Goal: Task Accomplishment & Management: Use online tool/utility

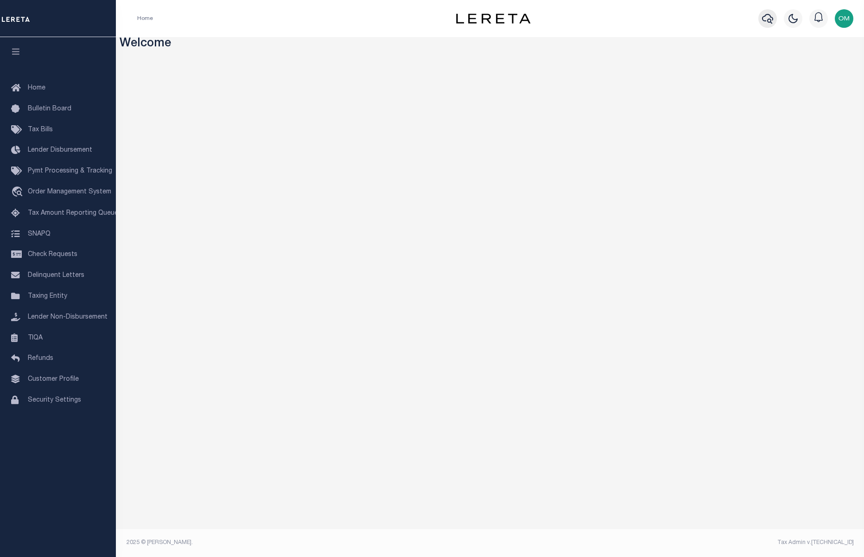
click at [764, 18] on icon "button" at bounding box center [767, 19] width 11 height 10
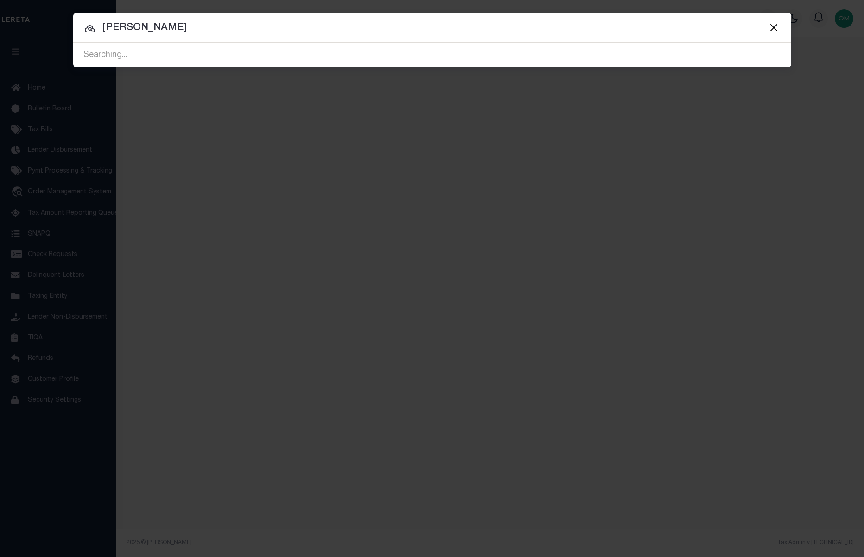
type input "omar mohammed"
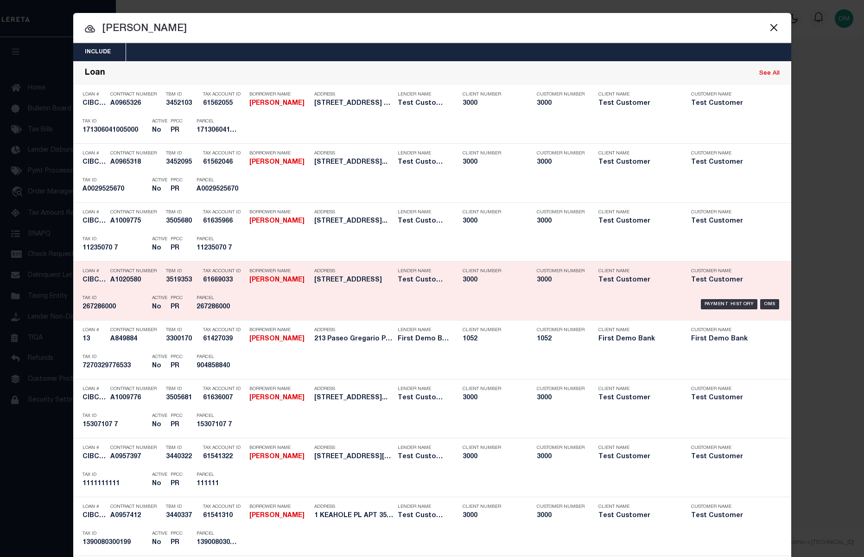
click at [276, 278] on strong "OMAR MOHAMMED" at bounding box center [276, 280] width 55 height 6
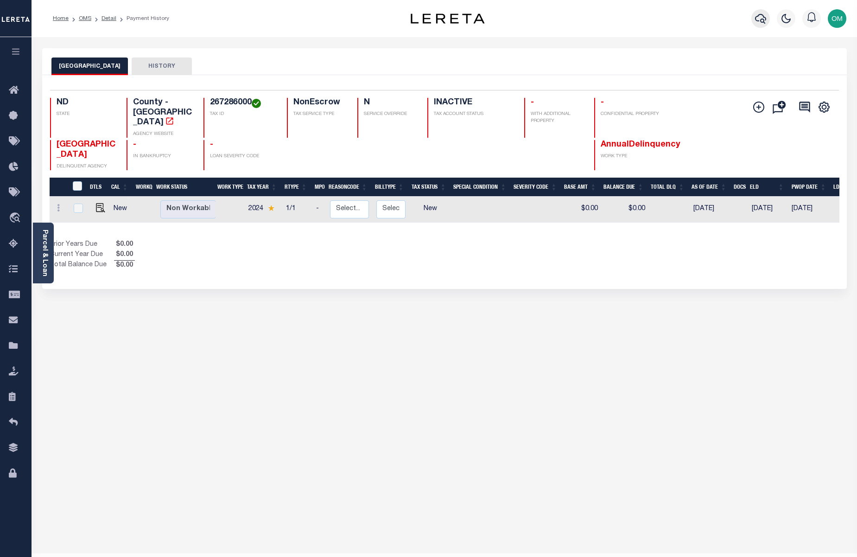
click at [760, 16] on icon "button" at bounding box center [760, 18] width 11 height 11
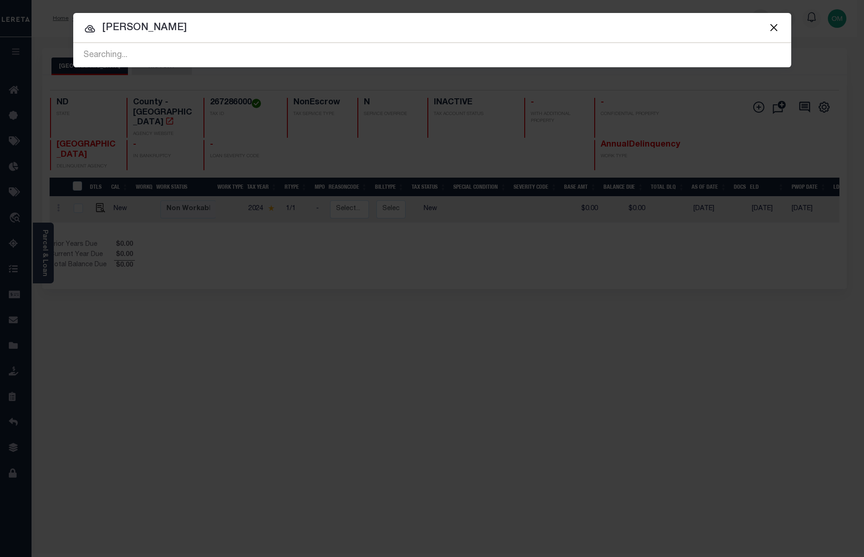
type input "omar mohammed"
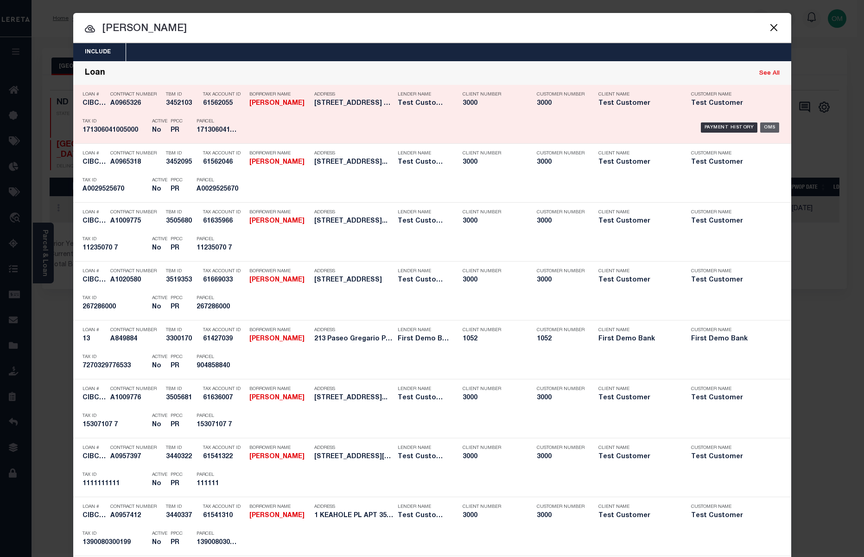
click at [765, 126] on div "OMS" at bounding box center [769, 127] width 19 height 10
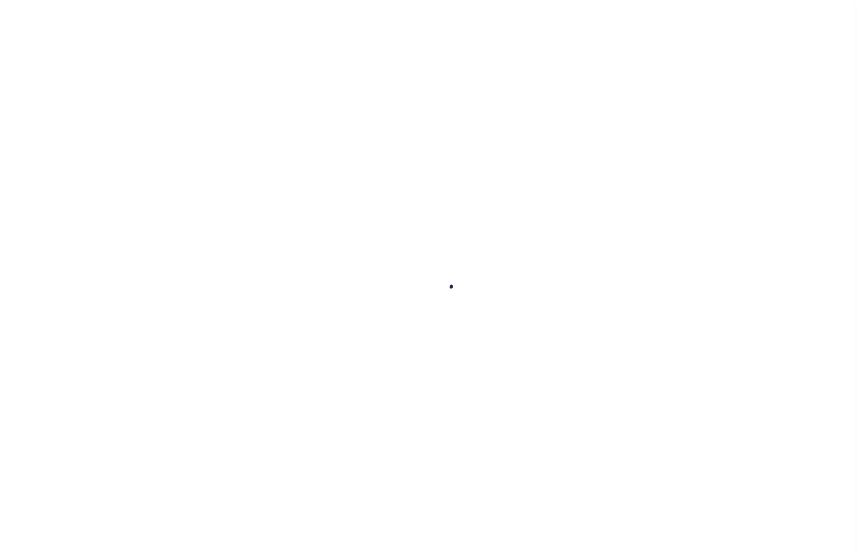
type input "CIBC-AR-94"
type input "[PERSON_NAME]"
select select "False"
select select
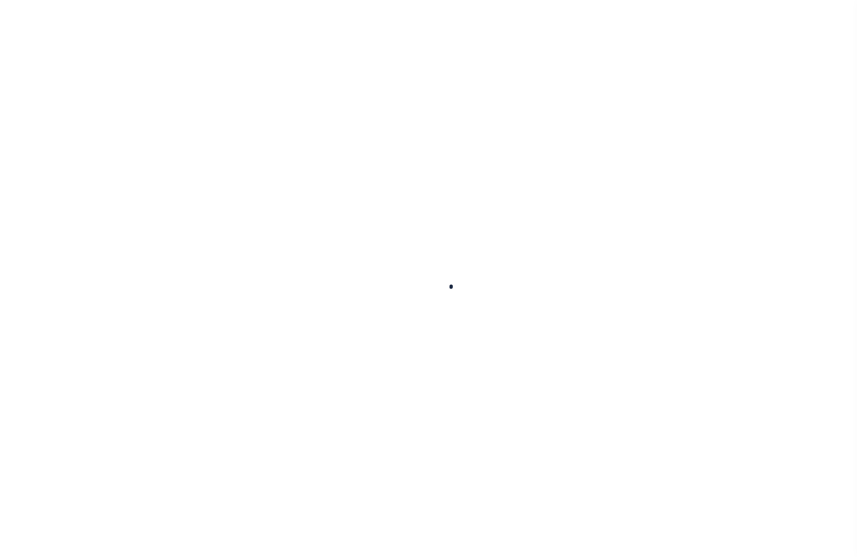
type input "[STREET_ADDRESS]"
type input "SHREVEPORT LA 71101-4814"
type input "[DATE]"
select select "10"
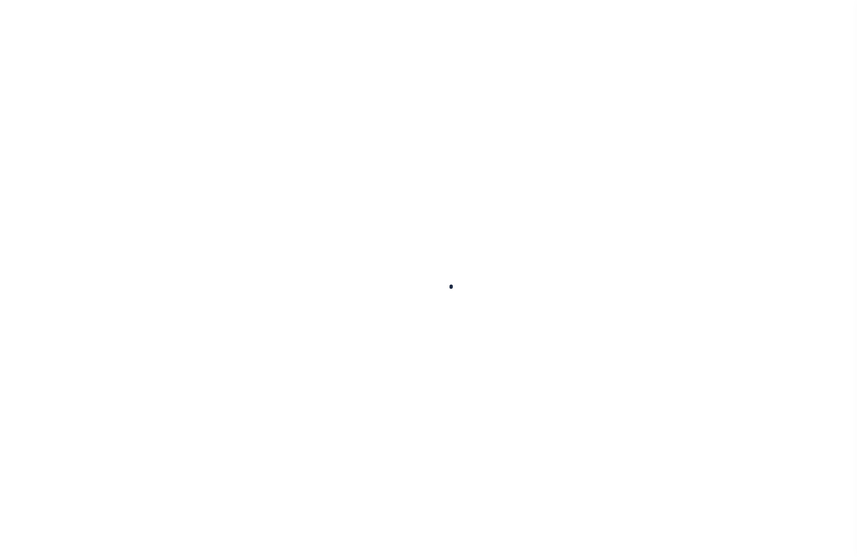
select select "Escrow"
type input "[STREET_ADDRESS]"
select select
type input "SHREVEPORT LA 71101-4814"
type input "LA"
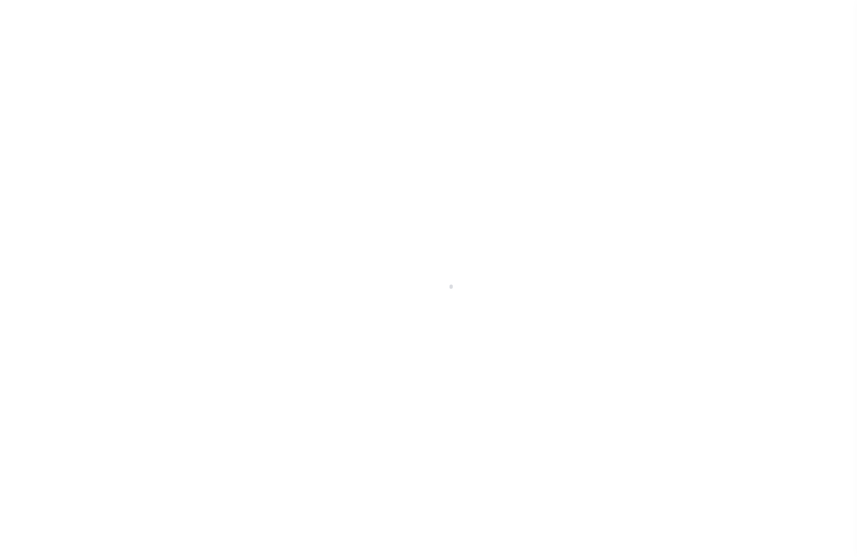
select select "127537"
select select "25316"
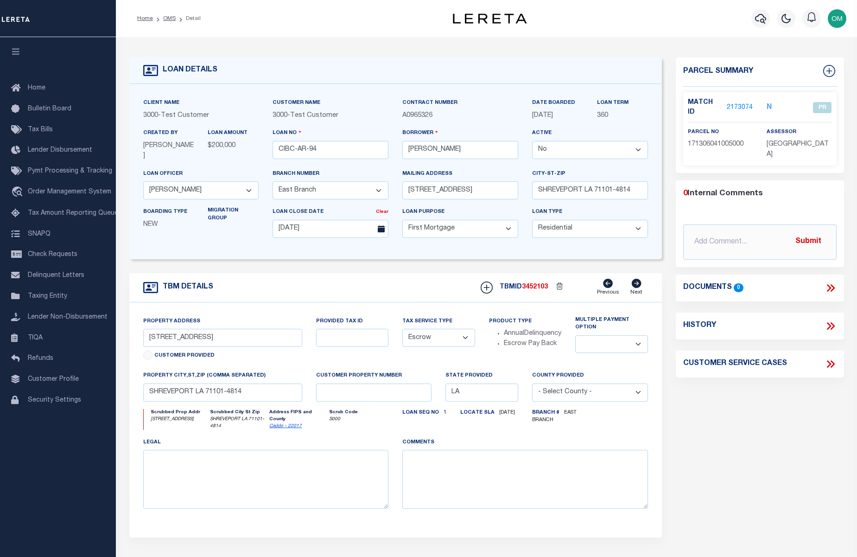
click at [738, 103] on link "2173074" at bounding box center [740, 108] width 26 height 10
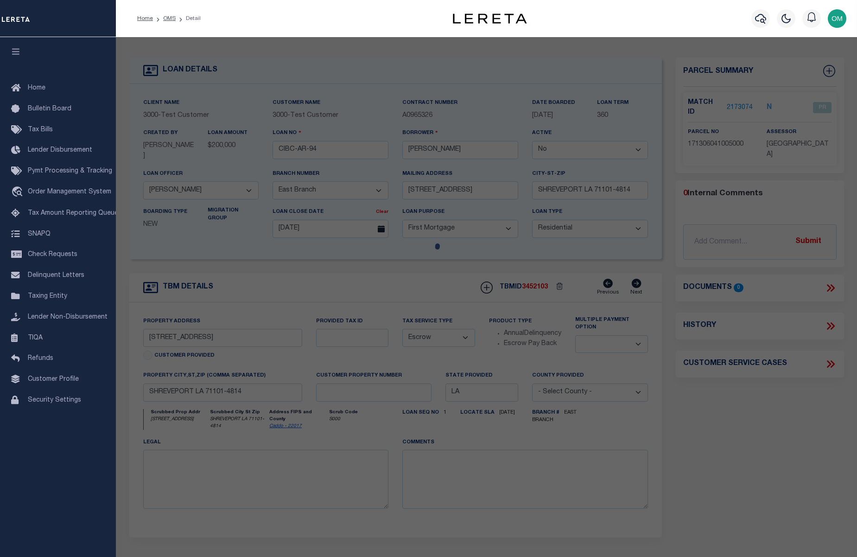
checkbox input "false"
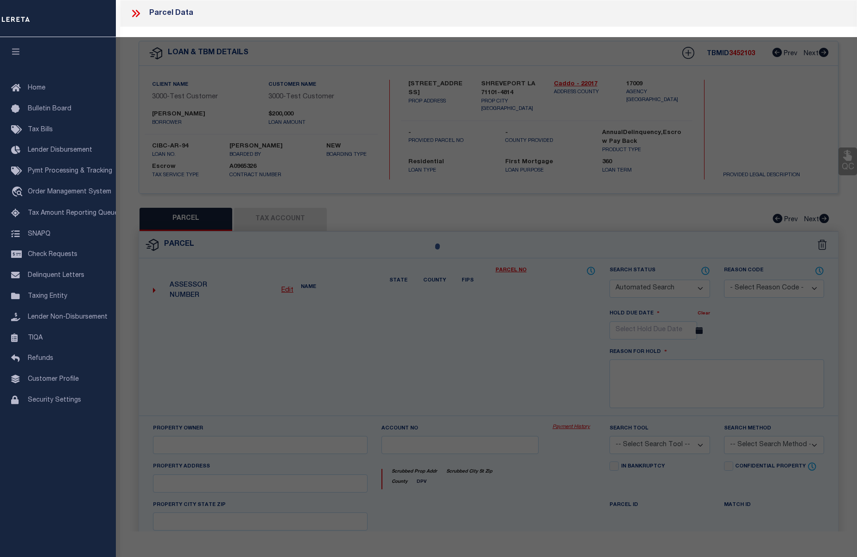
select select "PR"
select select "ADL"
type input "[PERSON_NAME]"
select select "ATL"
select select "ADD"
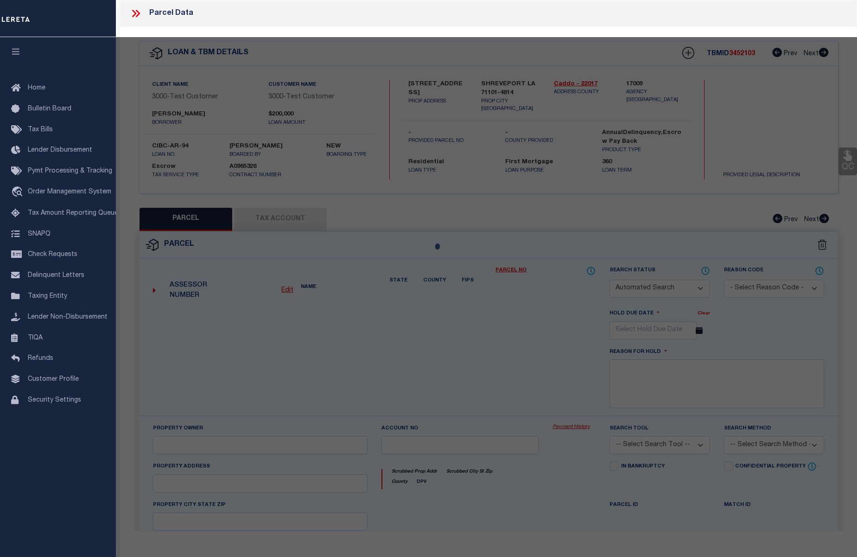
type input "[STREET_ADDRESS]"
type input "SHREVEPORT, LA 71101"
type textarea "LOT 10 & S/2 OF LOT 11, BLK. 6, [PERSON_NAME] ADDN. & 1/2 ABDN. ADJ. ALLEY 1713…"
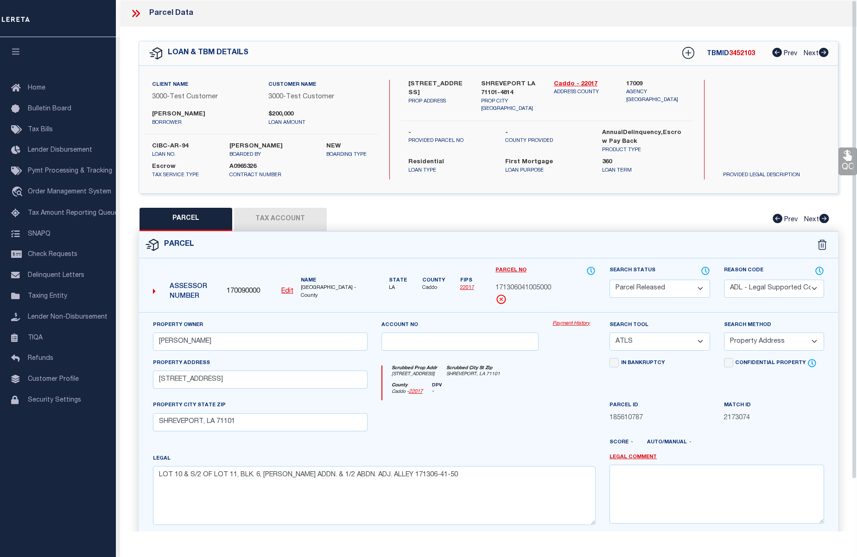
click at [580, 321] on link "Payment History" at bounding box center [574, 324] width 43 height 8
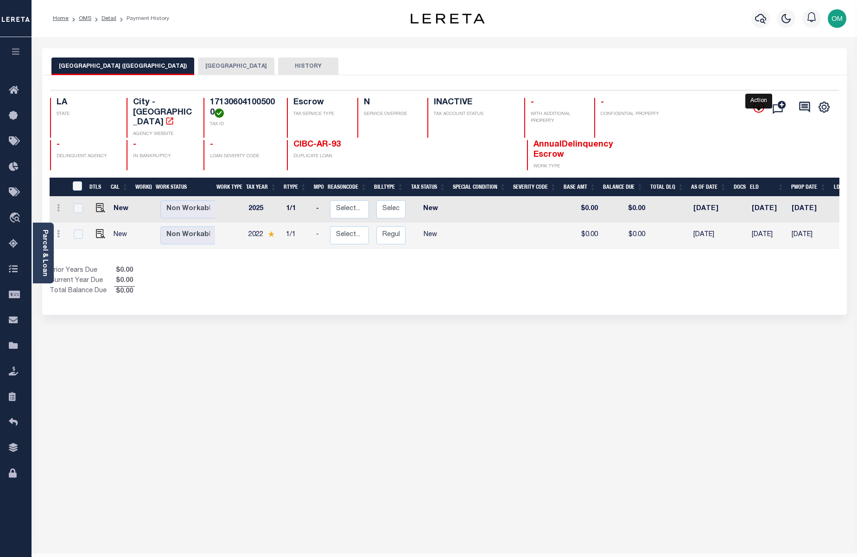
click at [765, 107] on icon "" at bounding box center [759, 107] width 11 height 11
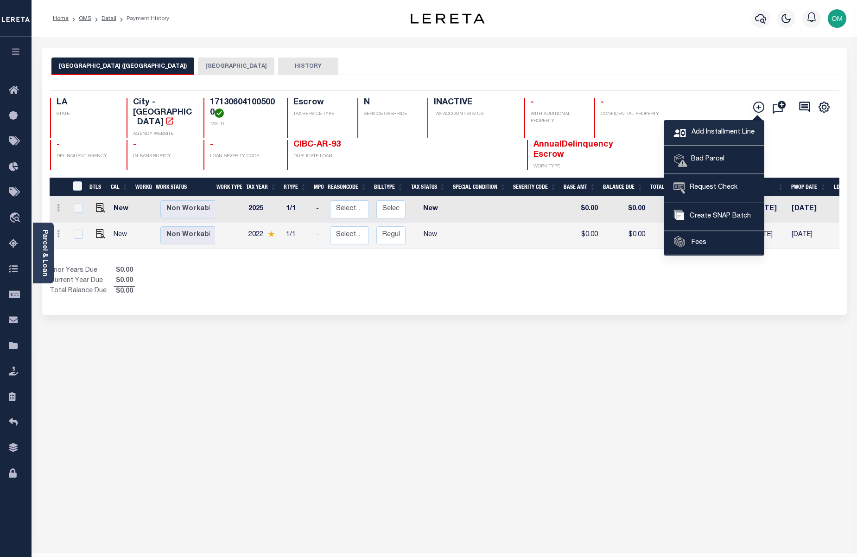
click at [733, 129] on span "Add Installment Line" at bounding box center [722, 133] width 65 height 10
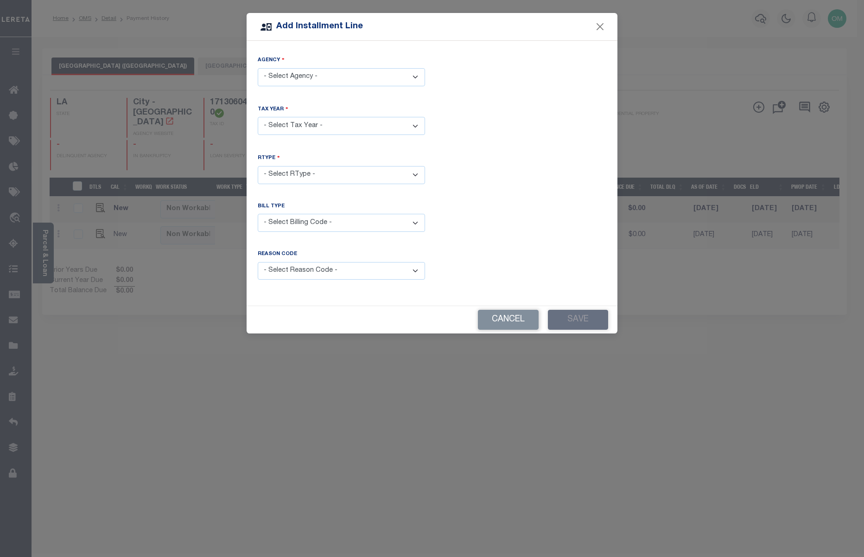
click at [381, 70] on select "- Select Agency - CADDO PARISH - County SHREVEPORT CITY (CADDO) - City" at bounding box center [341, 77] width 167 height 18
select select "2201700000"
click at [258, 68] on select "- Select Agency - CADDO PARISH - County SHREVEPORT CITY (CADDO) - City" at bounding box center [341, 77] width 167 height 18
click at [384, 117] on select "- Select Year - 2005 2006 2007 2008 2009 2010 2011 2012 2013 2014 2015 2016 201…" at bounding box center [341, 126] width 167 height 18
select select "2005"
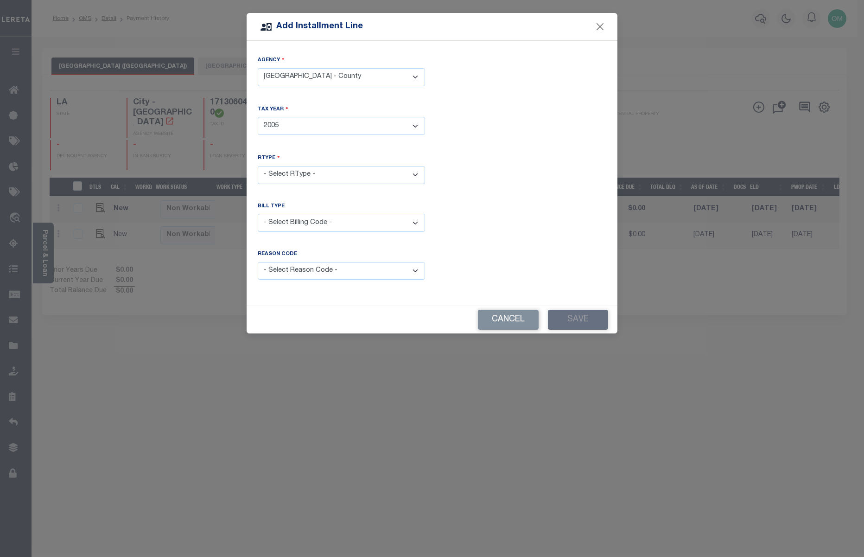
click at [258, 117] on select "- Select Year - 2005 2006 2007 2008 2009 2010 2011 2012 2013 2014 2015 2016 201…" at bounding box center [341, 126] width 167 height 18
click at [372, 173] on select "- Select RType - 1/1" at bounding box center [341, 175] width 167 height 18
select select "0"
click at [258, 166] on select "- Select RType - 1/1" at bounding box center [341, 175] width 167 height 18
click at [390, 227] on select "- Select Billing Code - Regular Delinquent Supplemental Corrected/Adjusted Bill…" at bounding box center [341, 223] width 167 height 18
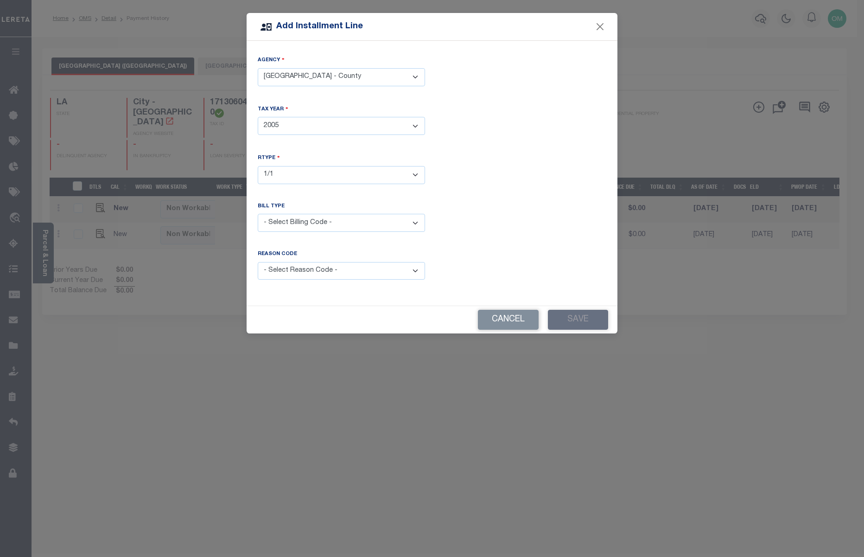
select select "1"
click at [258, 214] on select "- Select Billing Code - Regular Delinquent Supplemental Corrected/Adjusted Bill…" at bounding box center [341, 223] width 167 height 18
click at [377, 265] on select "- Select Reason Code - Payment Reversal Taxable Value Change Assessment Change …" at bounding box center [341, 271] width 167 height 18
select select "1"
click at [258, 262] on select "- Select Reason Code - Payment Reversal Taxable Value Change Assessment Change …" at bounding box center [341, 271] width 167 height 18
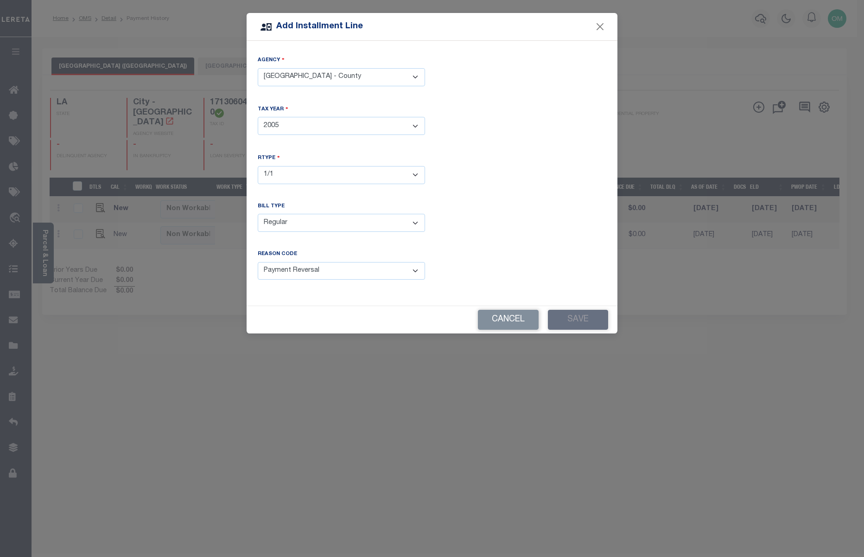
click at [575, 317] on div "Cancel Save" at bounding box center [432, 319] width 371 height 27
click at [575, 316] on div "Cancel Save" at bounding box center [432, 319] width 371 height 27
click at [571, 310] on div "Cancel Save" at bounding box center [432, 319] width 371 height 27
click at [546, 260] on div "Reason Code is required" at bounding box center [522, 270] width 181 height 40
click at [600, 30] on button "Close" at bounding box center [600, 27] width 12 height 12
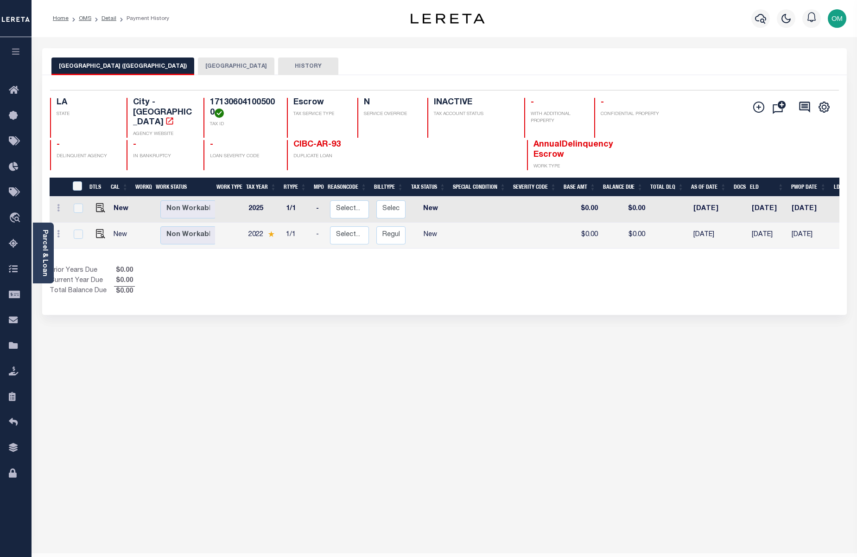
click at [198, 64] on button "[GEOGRAPHIC_DATA]" at bounding box center [236, 67] width 77 height 18
